Goal: Task Accomplishment & Management: Manage account settings

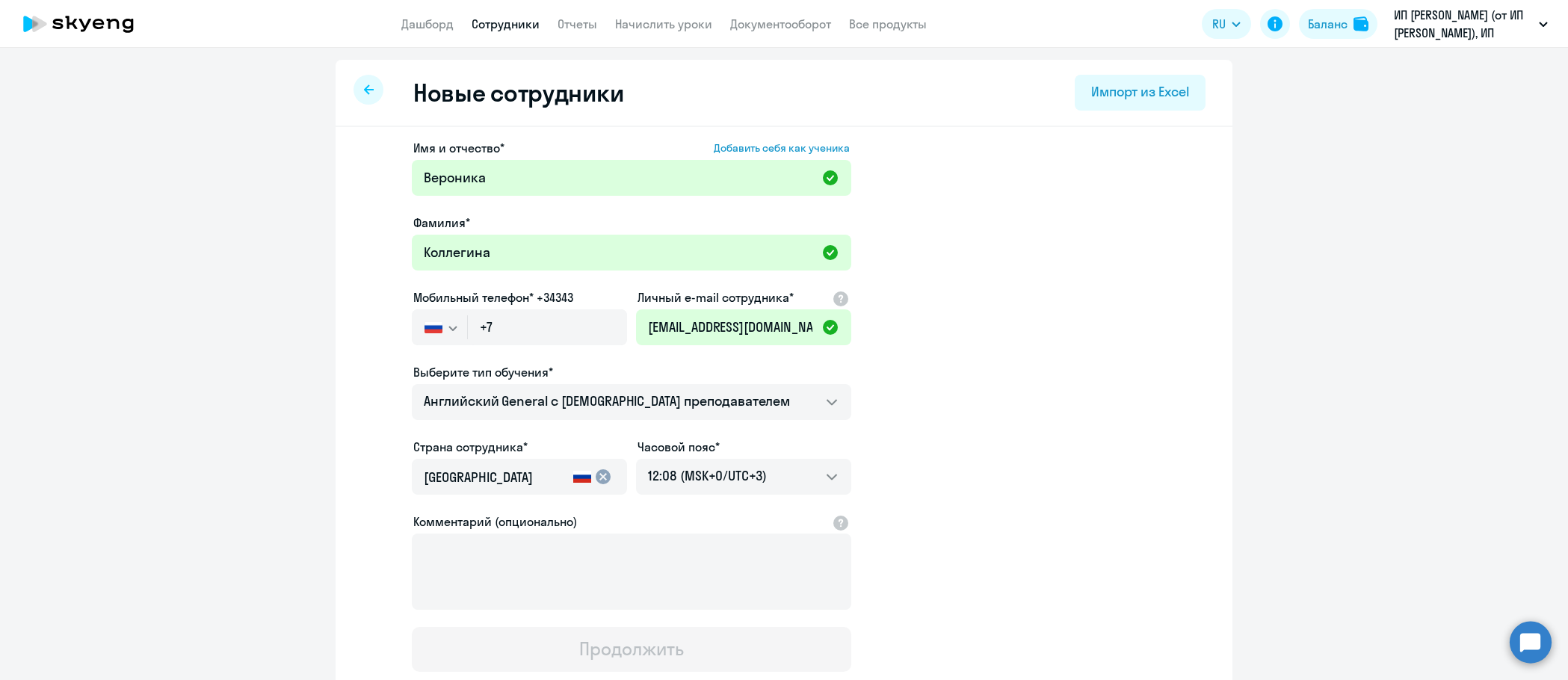
select select "english_adult_not_native_speaker"
select select "3"
click at [541, 318] on input "+7" at bounding box center [547, 328] width 159 height 36
paste input "[PHONE_NUMBER]"
type input "[PHONE_NUMBER]"
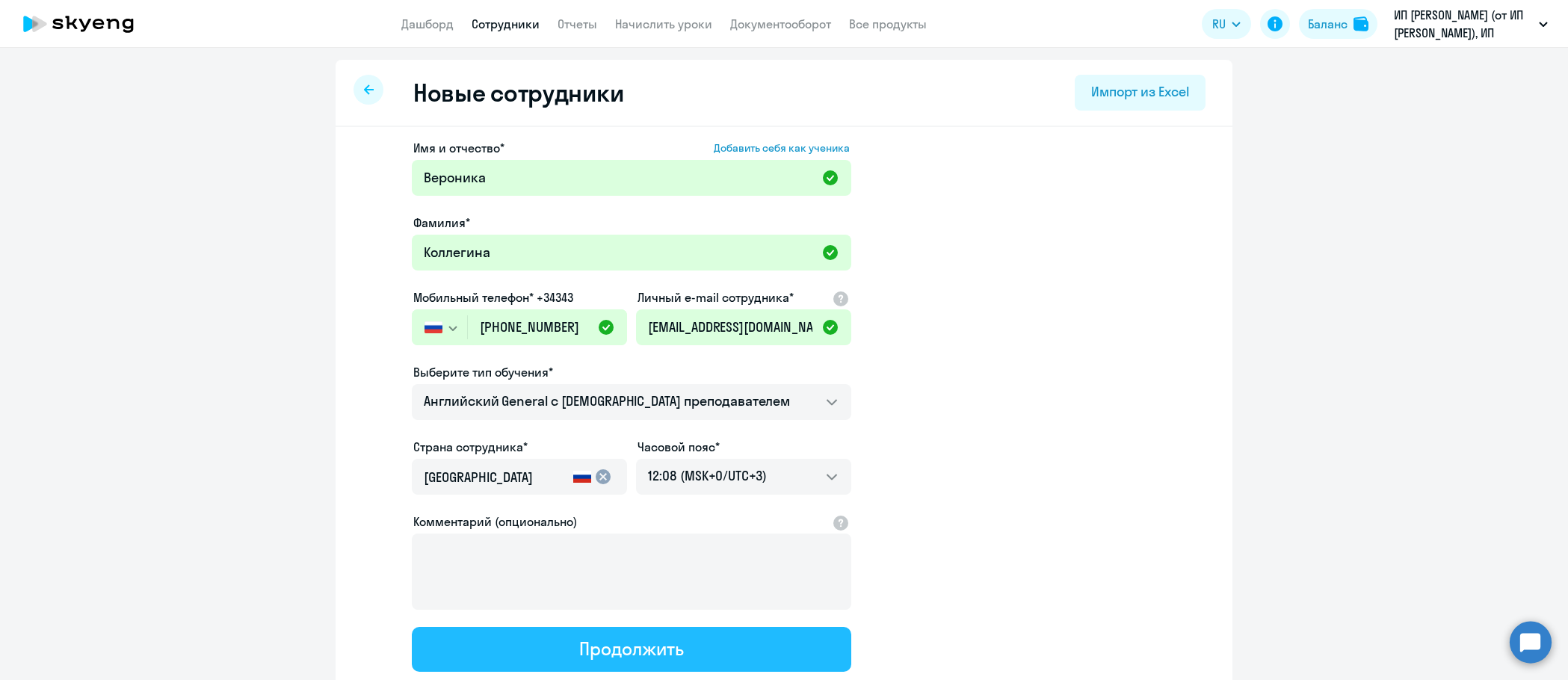
click at [643, 650] on div "Продолжить" at bounding box center [631, 648] width 104 height 24
select select "english_adult_not_native_speaker"
select select "3"
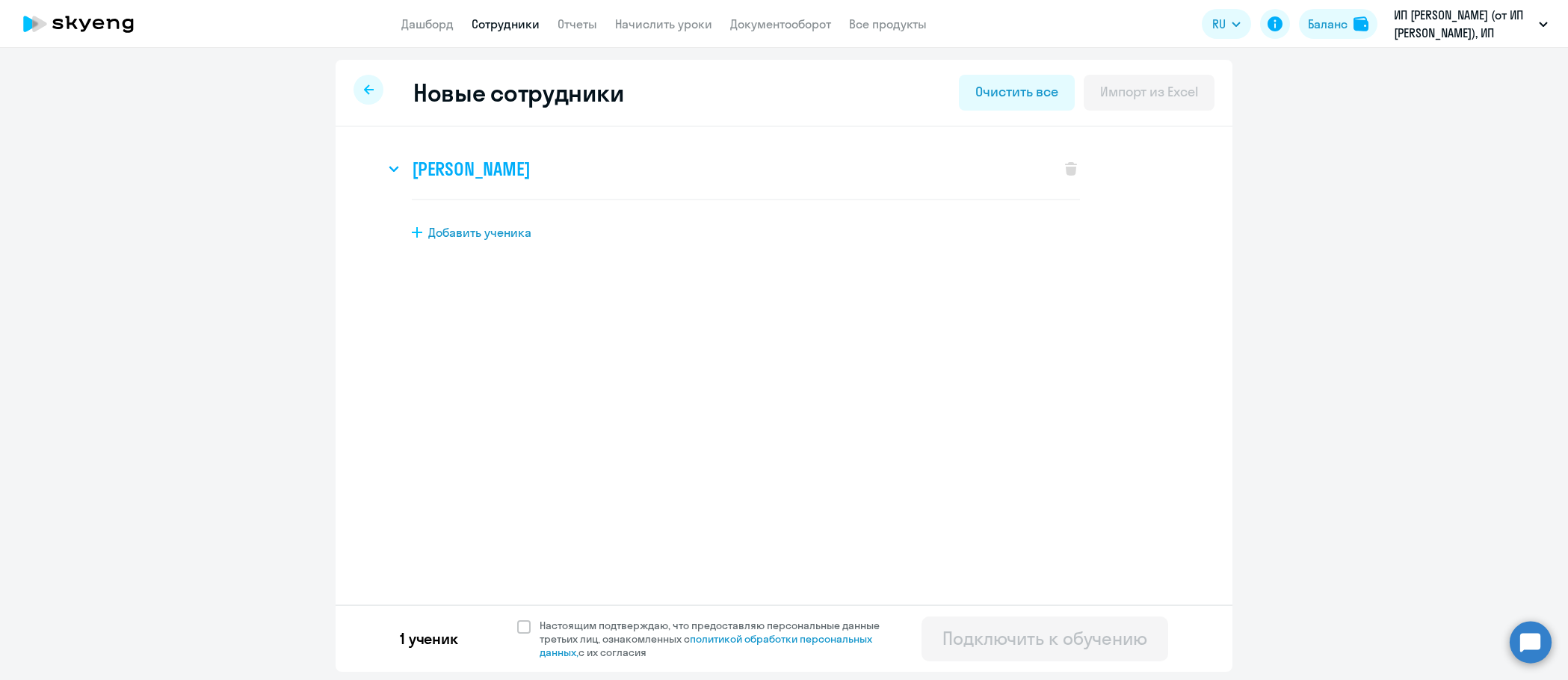
click at [393, 175] on svg-icon at bounding box center [394, 169] width 18 height 18
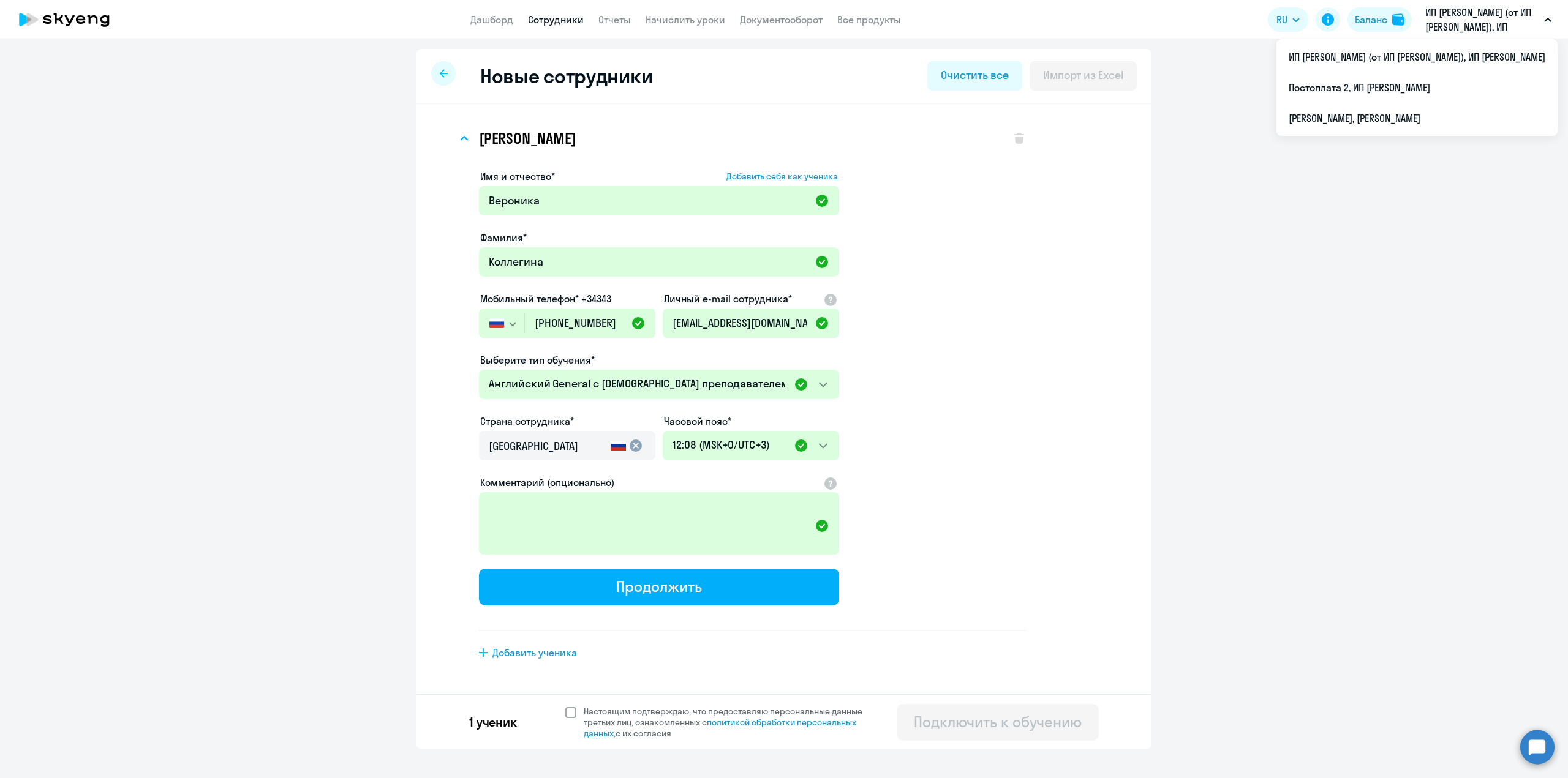
click at [568, 557] on span at bounding box center [571, 713] width 11 height 11
click at [566, 557] on input "Настоящим подтверждаю, что предоставляю персональные данные третьих лиц, ознако…" at bounding box center [565, 705] width 1 height 1
checkbox input "true"
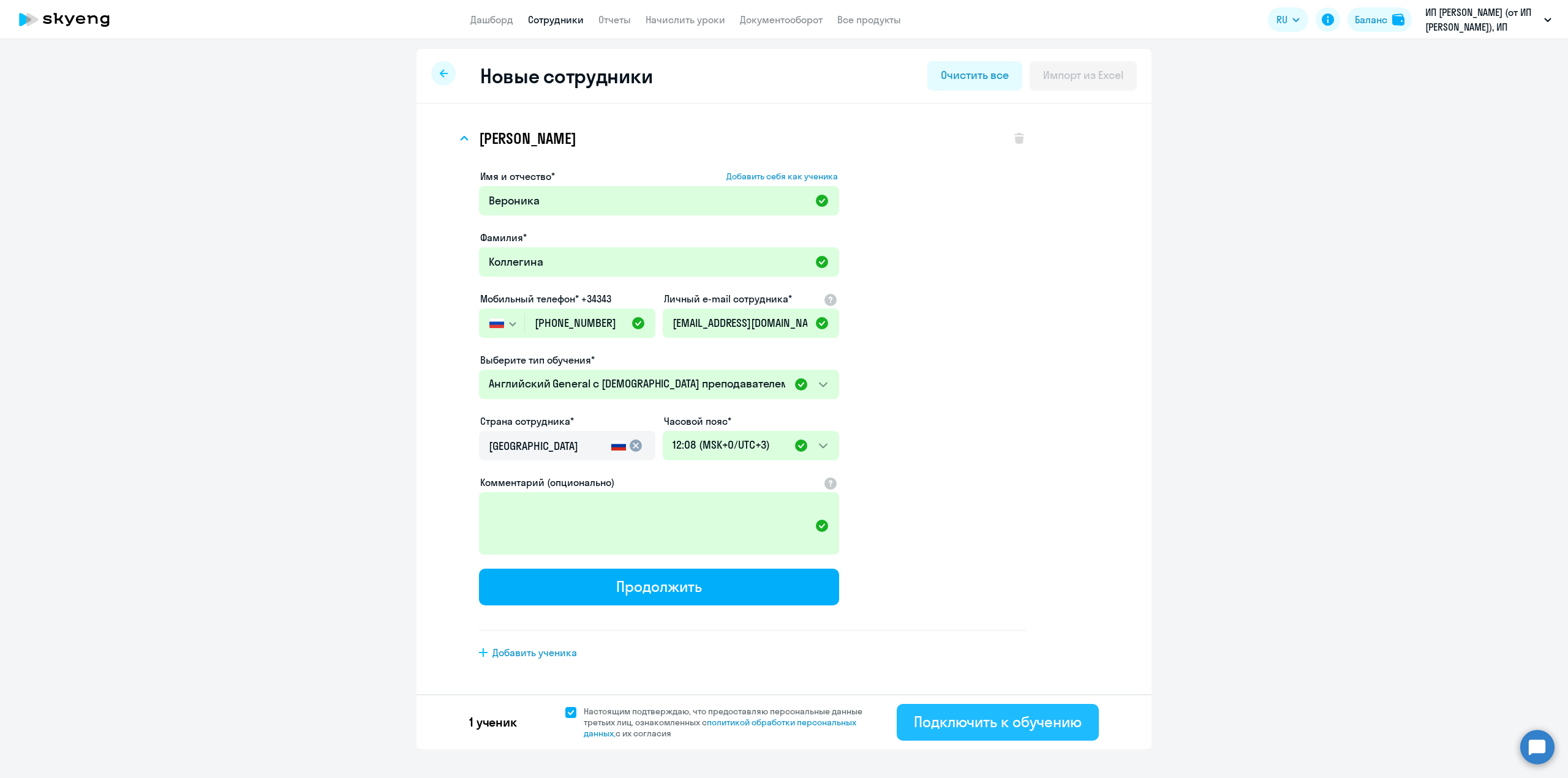
click at [989, 557] on div "Подключить к обучению" at bounding box center [998, 721] width 168 height 20
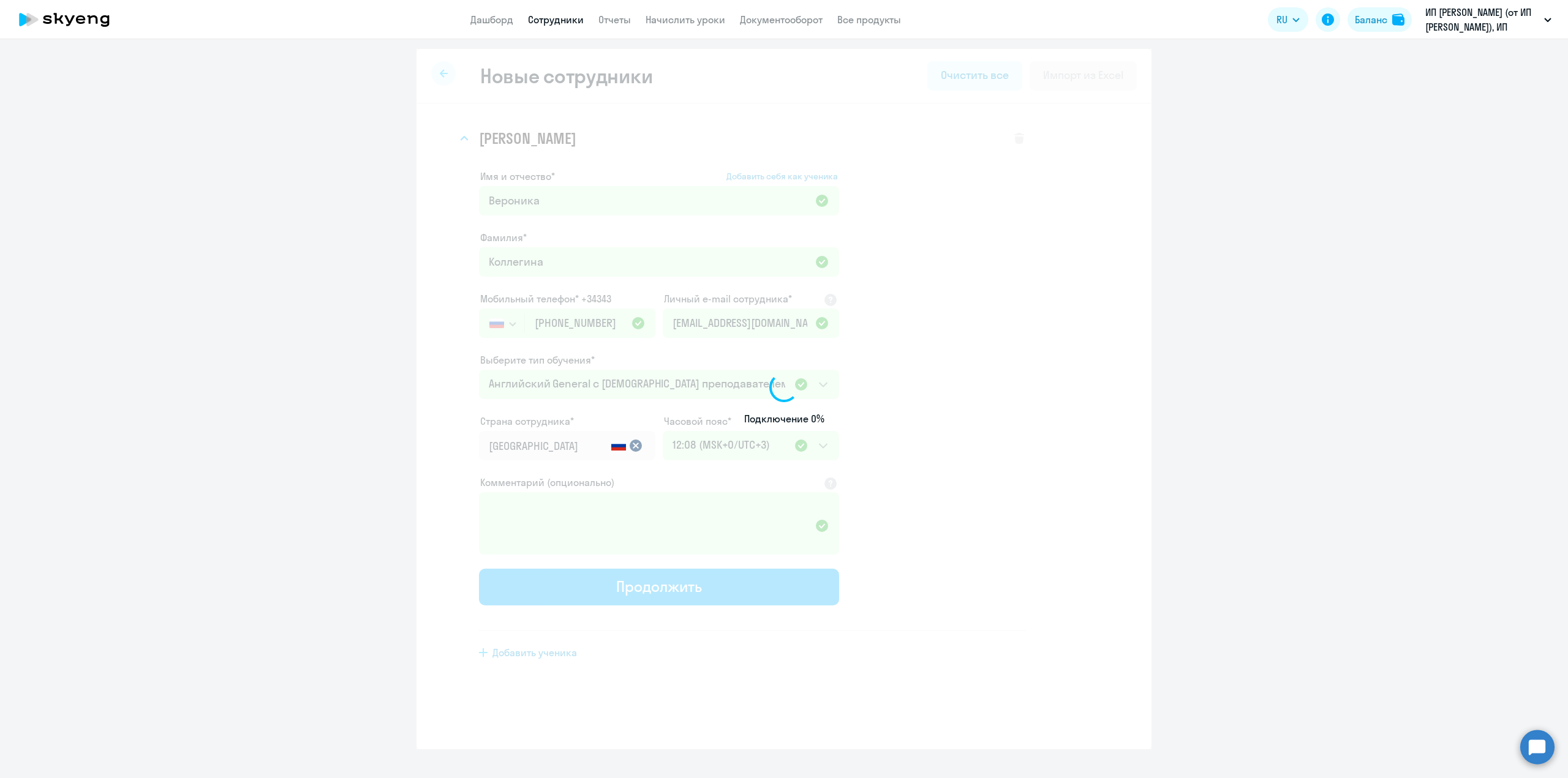
select select "english_adult_not_native_speaker"
select select "3"
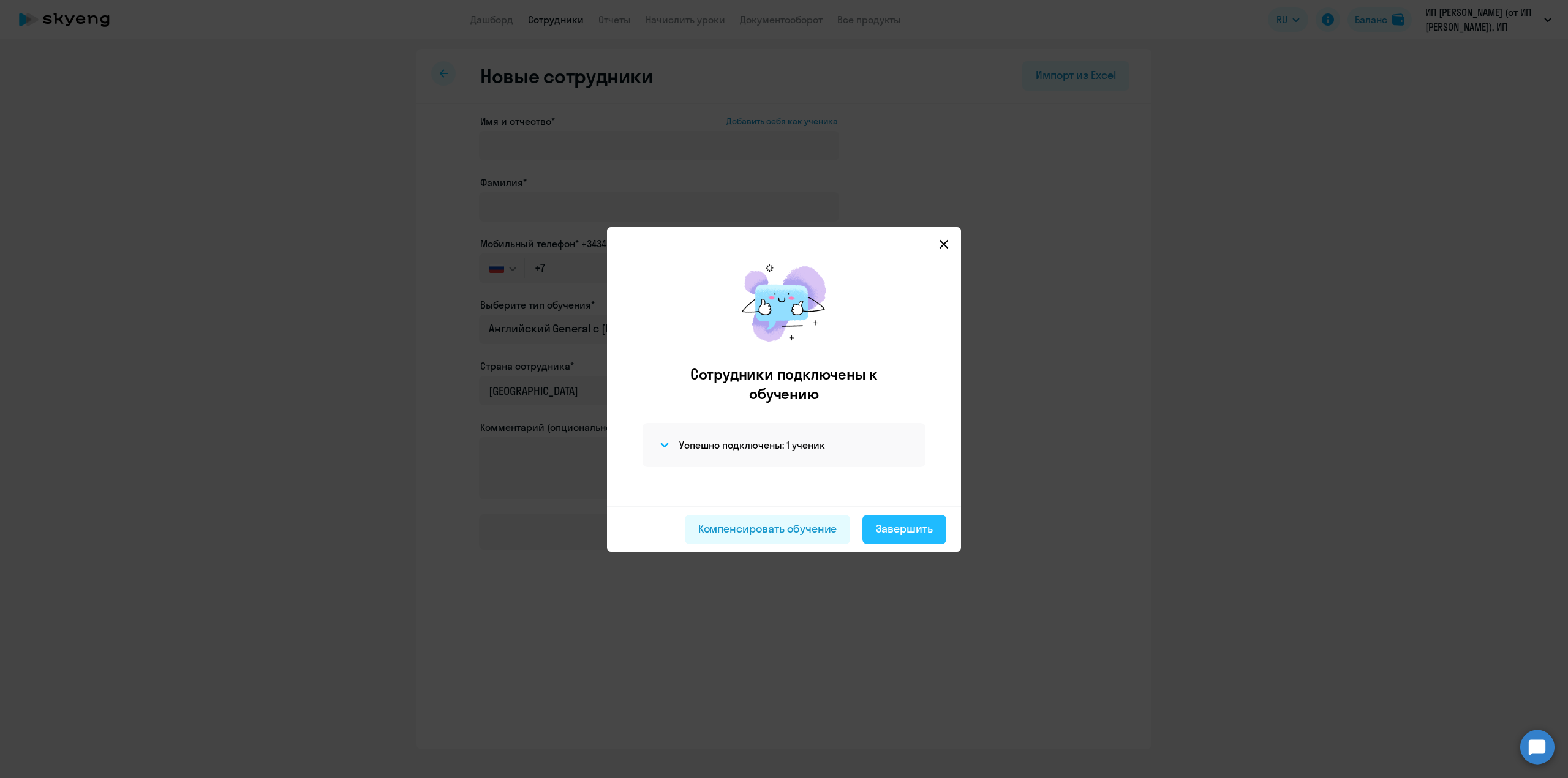
click at [901, 520] on button "Завершить" at bounding box center [904, 530] width 84 height 30
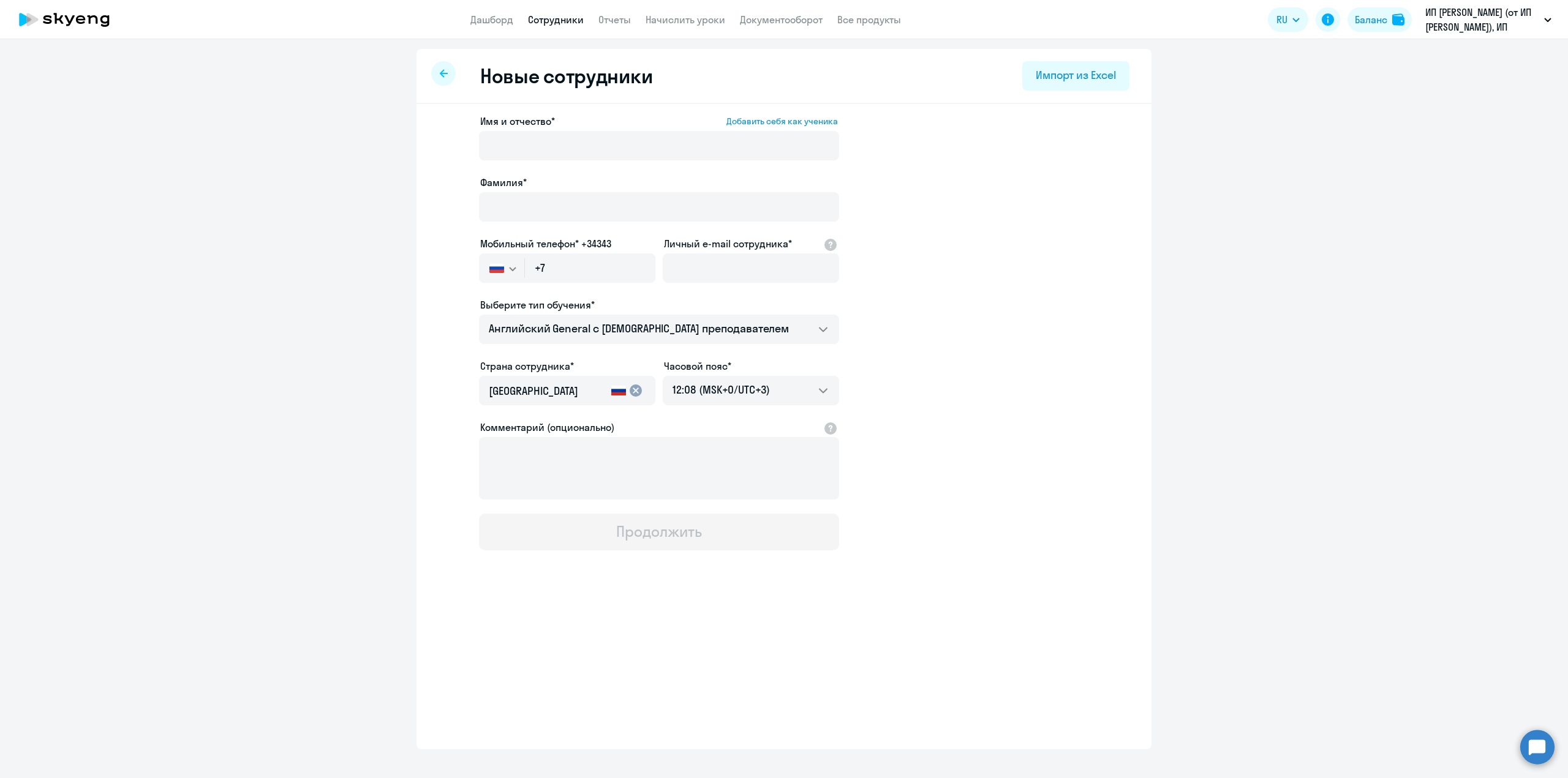
select select "30"
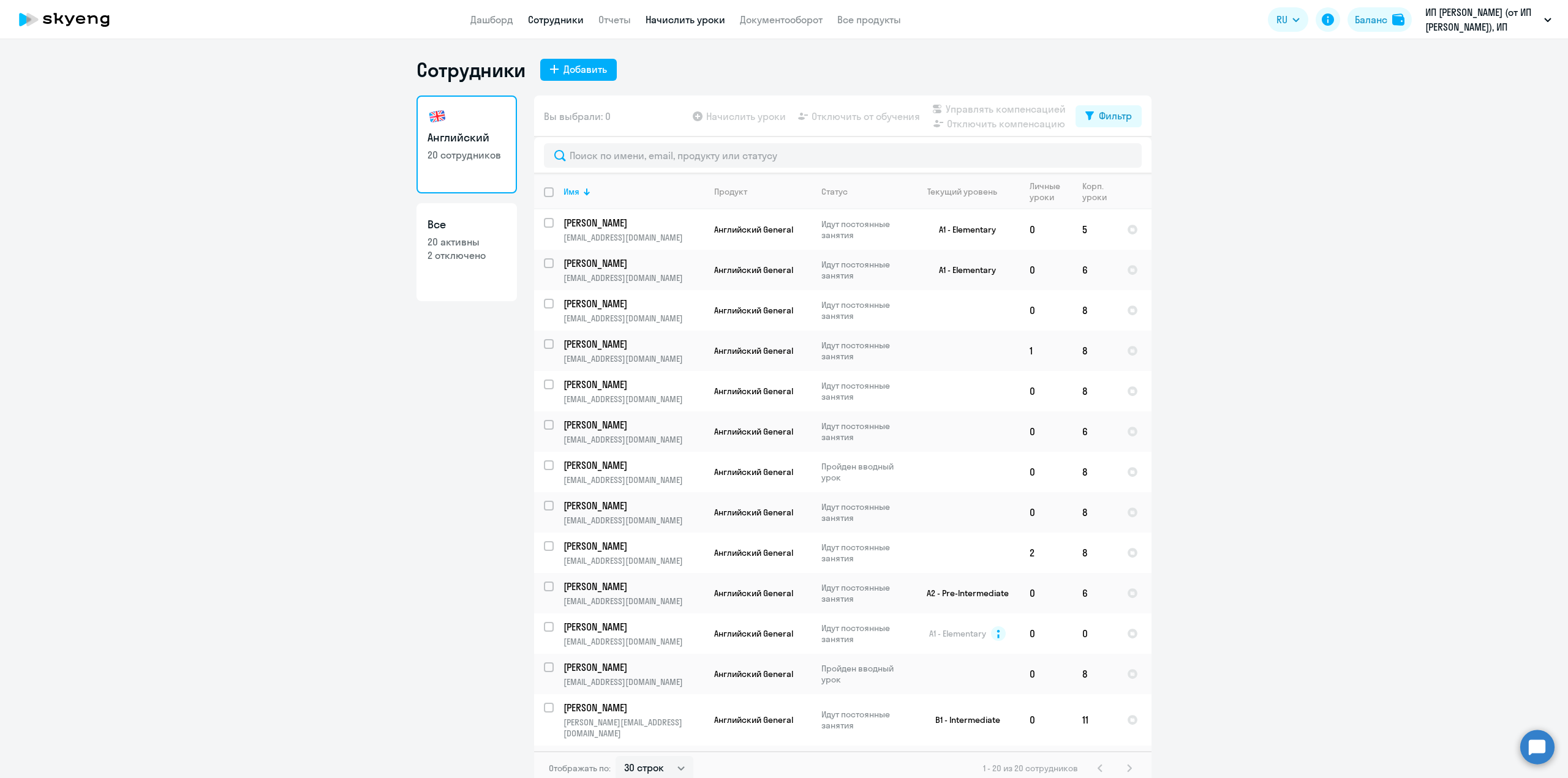
click at [705, 21] on link "Начислить уроки" at bounding box center [685, 20] width 80 height 12
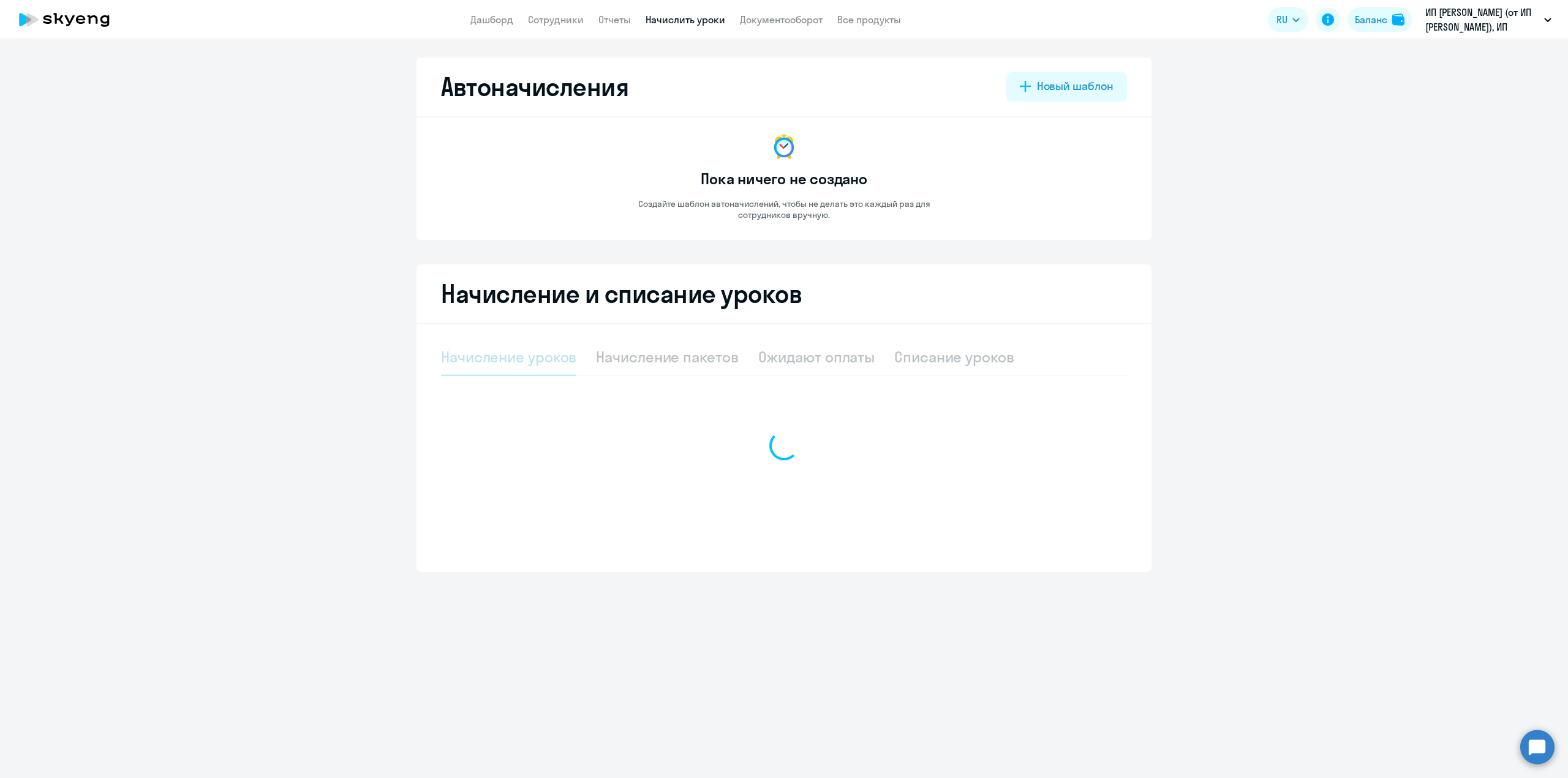
select select "10"
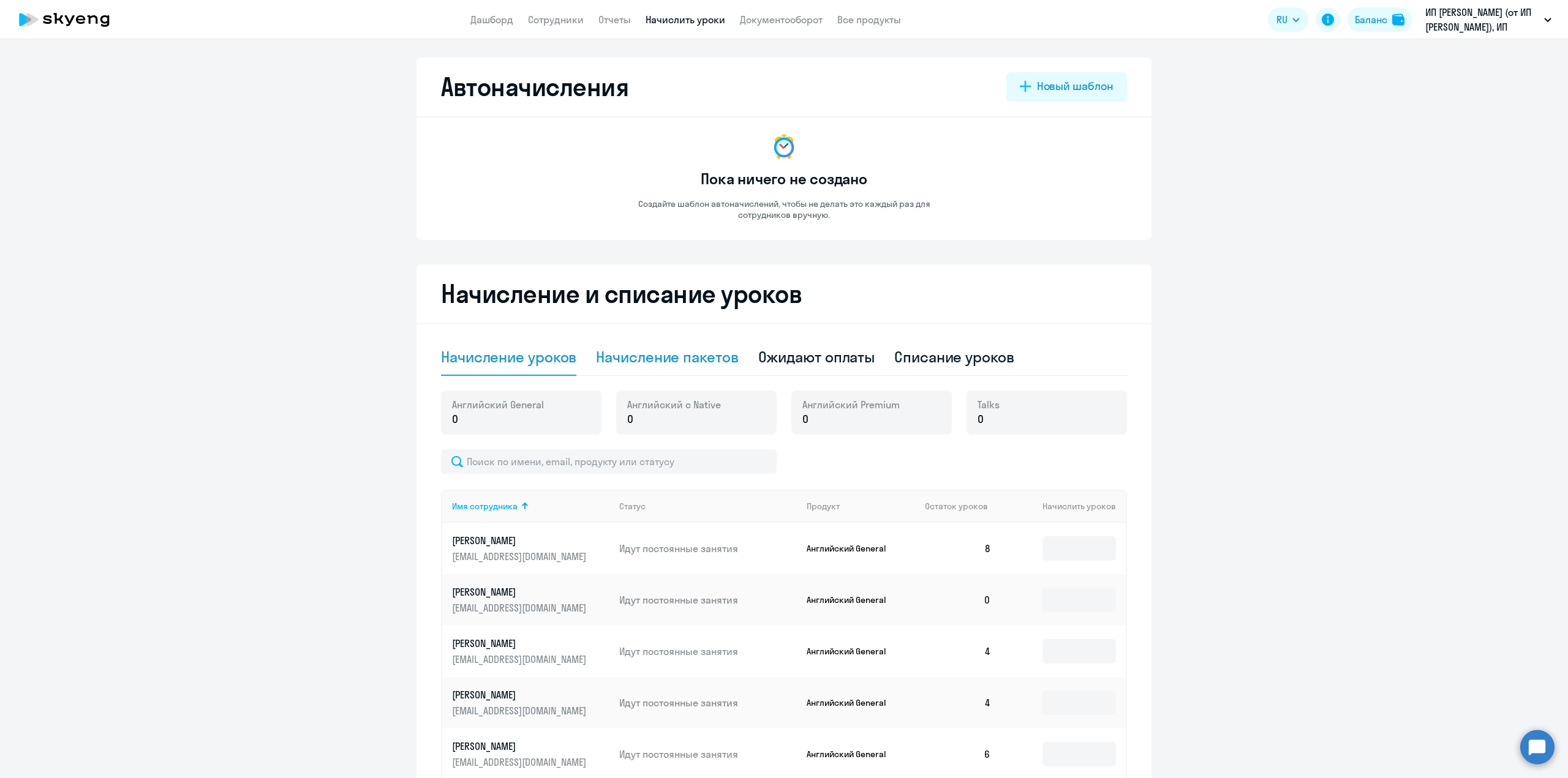
click at [707, 360] on div "Начисление пакетов" at bounding box center [667, 357] width 142 height 20
select select "10"
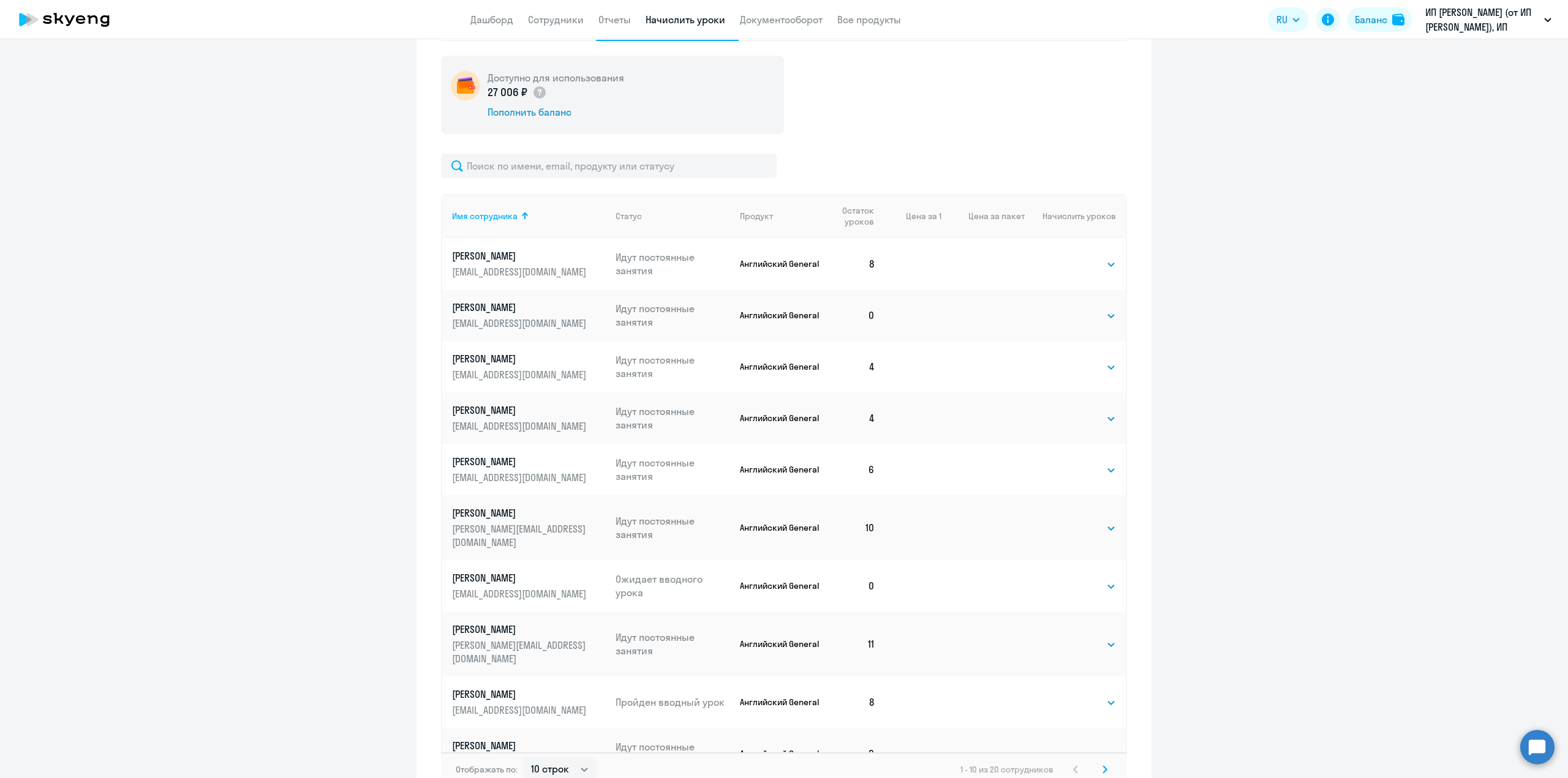
scroll to position [412, 0]
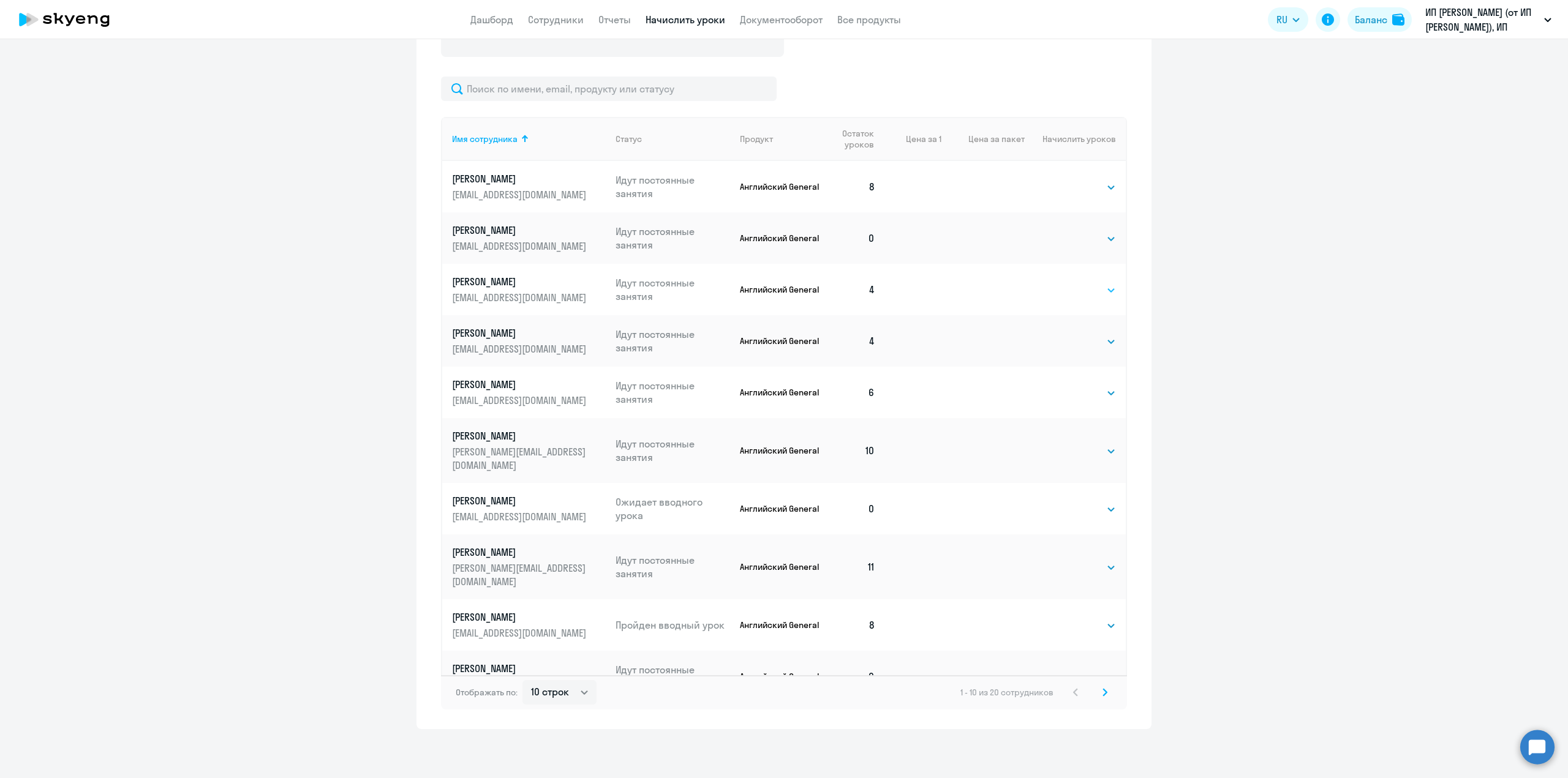
click at [1100, 289] on select "Выбрать 4 8 16 32 64 96 128" at bounding box center [1091, 290] width 50 height 15
select select "4"
click at [1066, 283] on select "Выбрать 4 8 16 32 64 96 128" at bounding box center [1091, 290] width 50 height 15
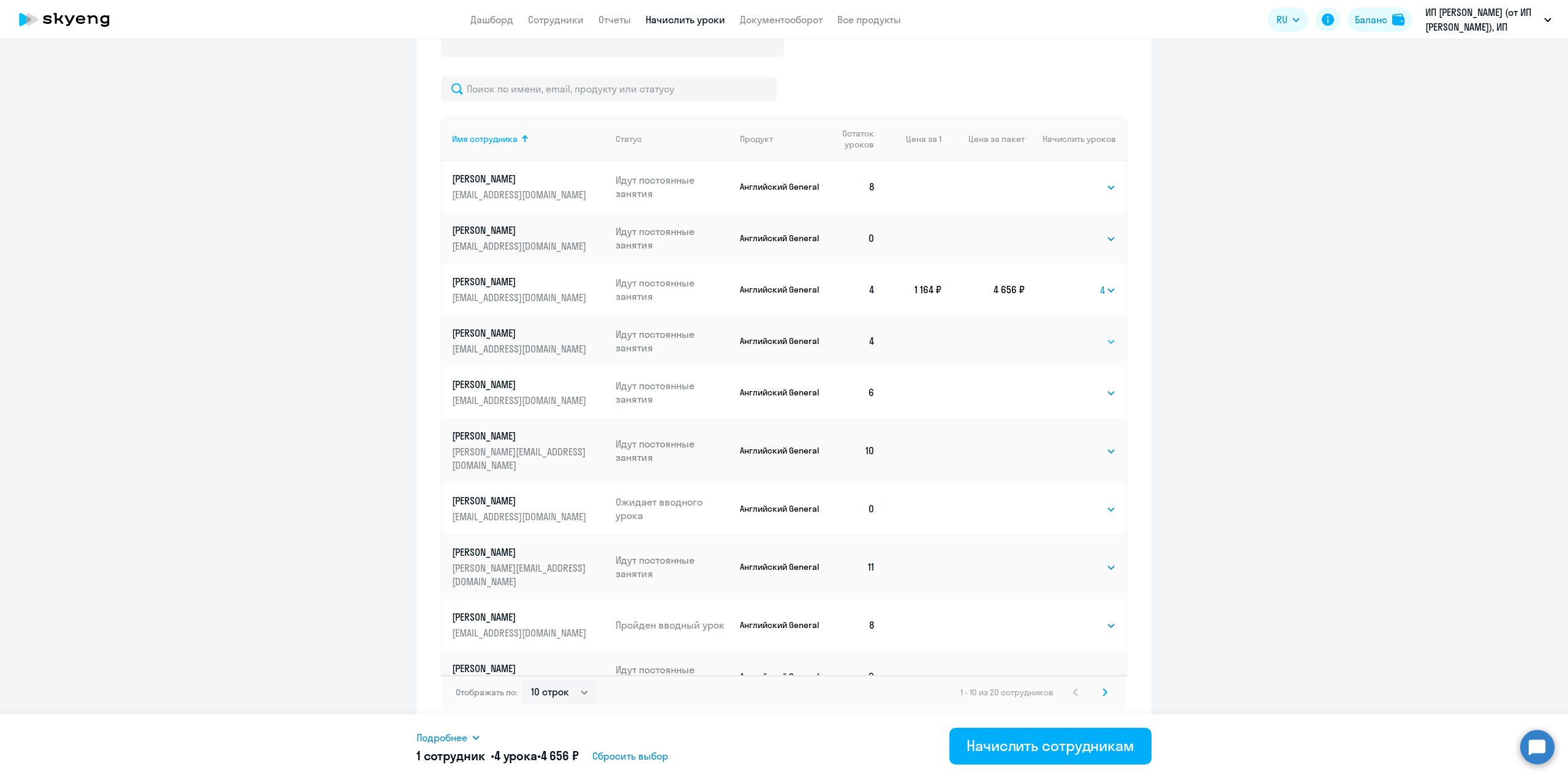
click at [1099, 345] on select "Выбрать 4 8 16 32 64 96 128" at bounding box center [1091, 341] width 50 height 15
click at [1103, 557] on svg-icon at bounding box center [1105, 692] width 15 height 15
